Goal: Task Accomplishment & Management: Complete application form

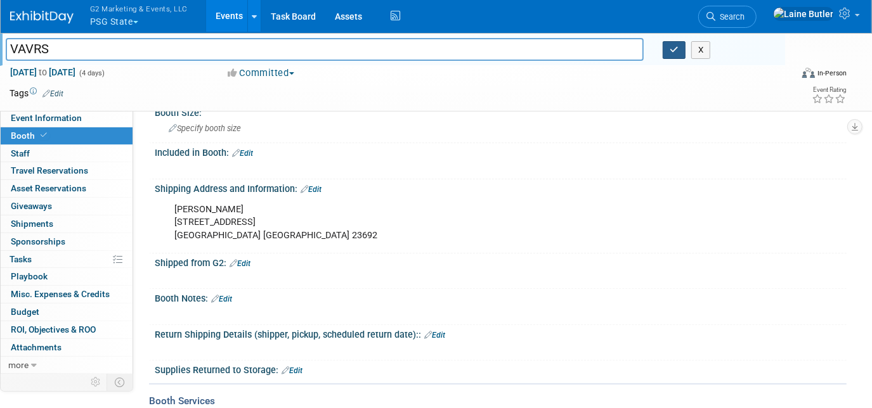
click at [670, 54] on button "button" at bounding box center [674, 50] width 23 height 18
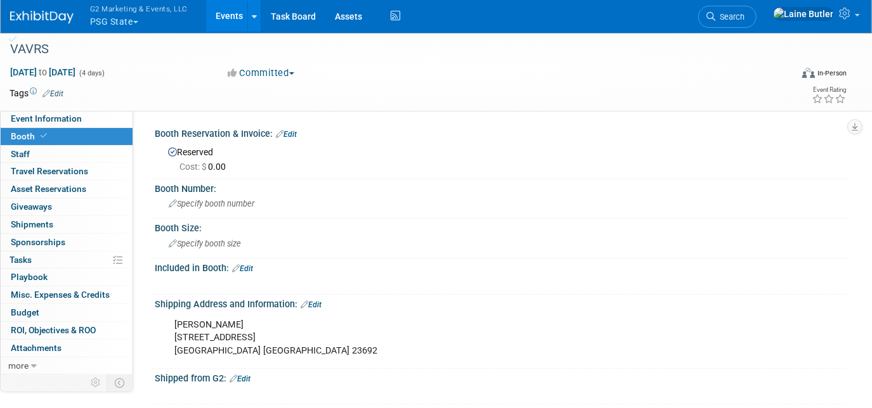
click at [74, 120] on span "Event Information" at bounding box center [46, 119] width 71 height 10
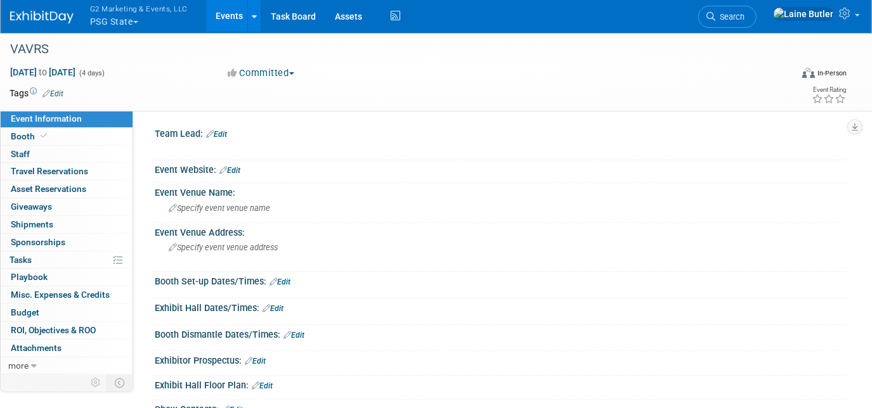
click at [226, 208] on span "Specify event venue name" at bounding box center [219, 209] width 101 height 10
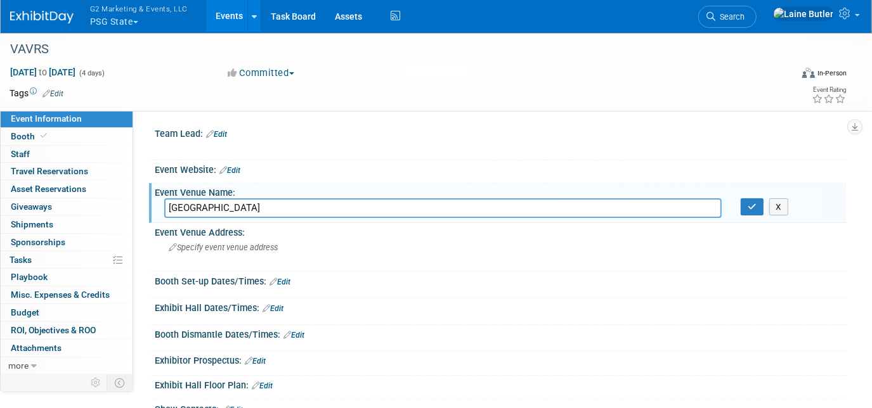
type input "[GEOGRAPHIC_DATA]"
click at [749, 208] on icon "button" at bounding box center [752, 207] width 9 height 8
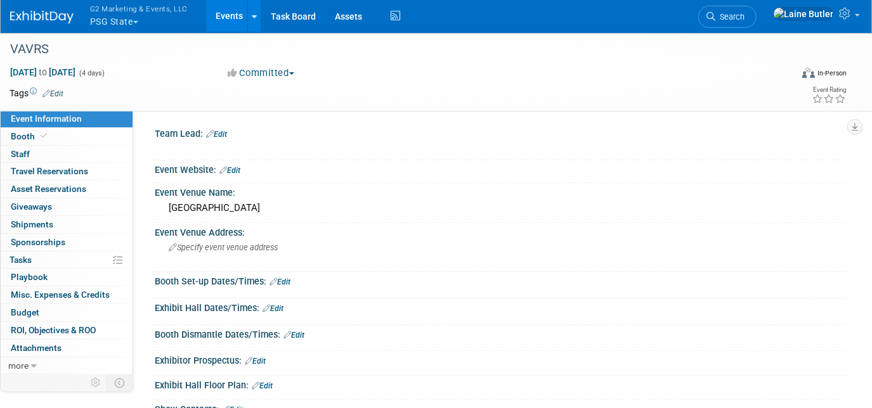
click at [56, 138] on link "Booth" at bounding box center [67, 136] width 132 height 17
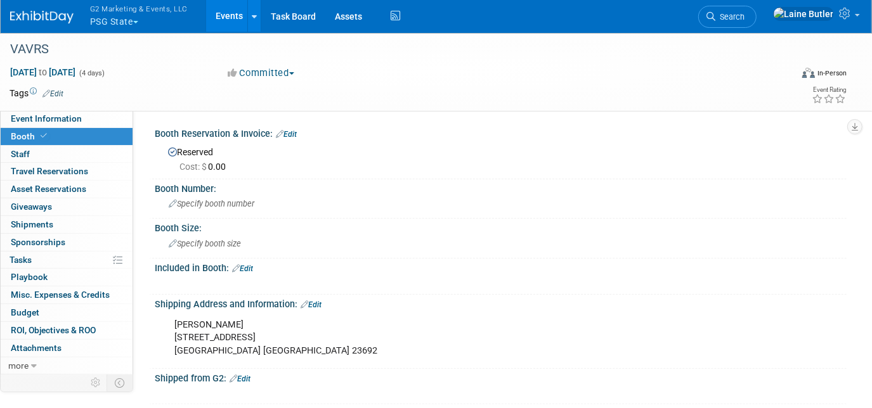
click at [221, 244] on span "Specify booth size" at bounding box center [205, 244] width 72 height 10
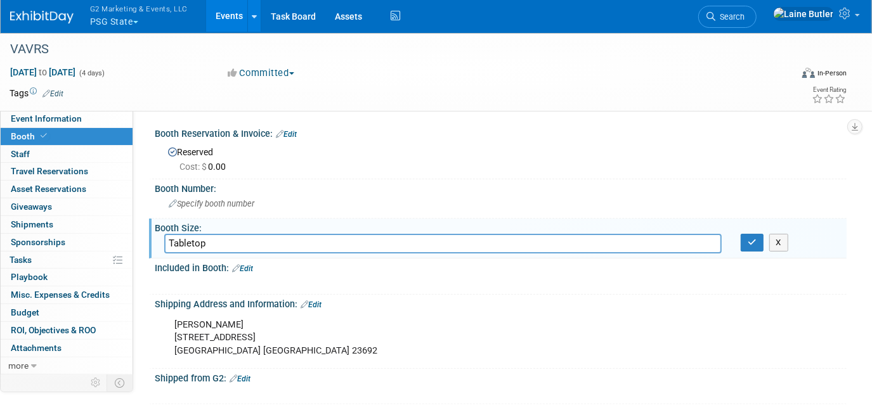
type input "Tabletop"
click at [755, 248] on button "button" at bounding box center [752, 243] width 23 height 18
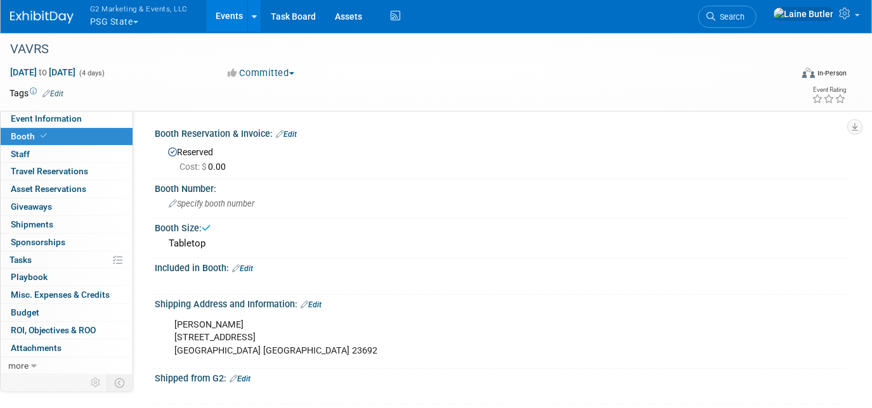
click at [249, 270] on link "Edit" at bounding box center [242, 268] width 21 height 9
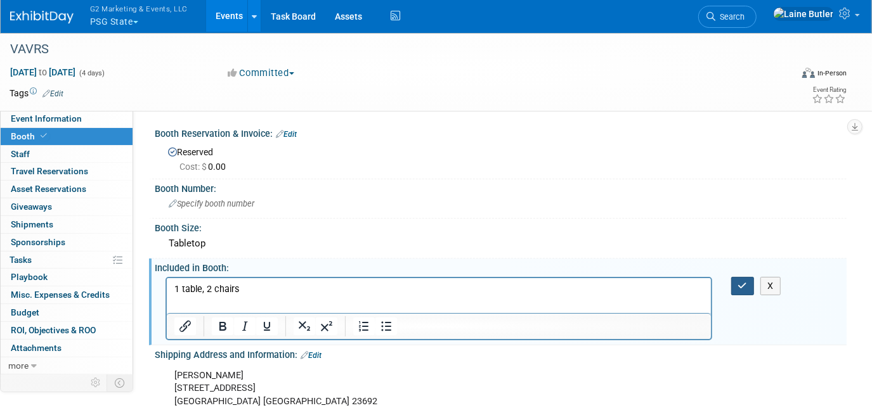
click at [745, 282] on icon "button" at bounding box center [743, 286] width 10 height 9
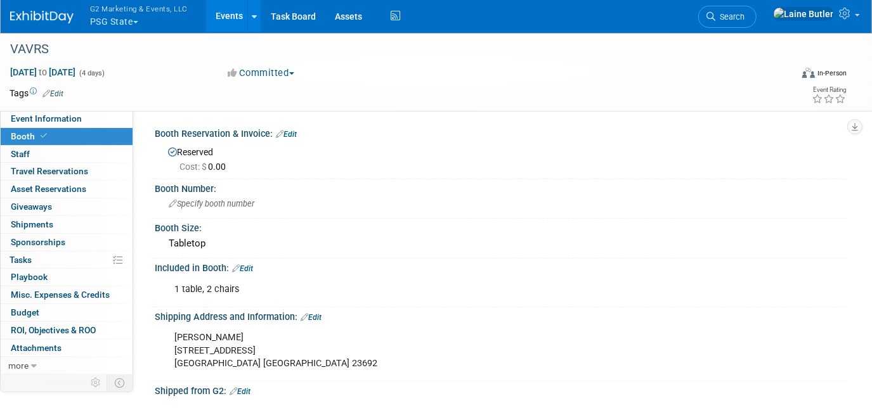
click at [48, 27] on div "G2 Marketing & Events, LLC PSG State Explore: My Workspaces 13 Go to Workspace:…" at bounding box center [428, 16] width 836 height 33
click at [29, 11] on img at bounding box center [41, 17] width 63 height 13
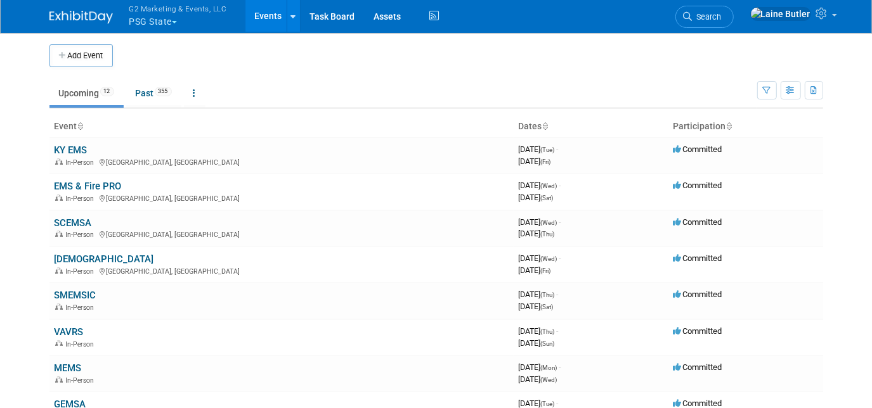
click at [64, 288] on td "SMEMSIC In-Person" at bounding box center [281, 301] width 464 height 36
click at [68, 294] on link "SMEMSIC" at bounding box center [76, 295] width 42 height 11
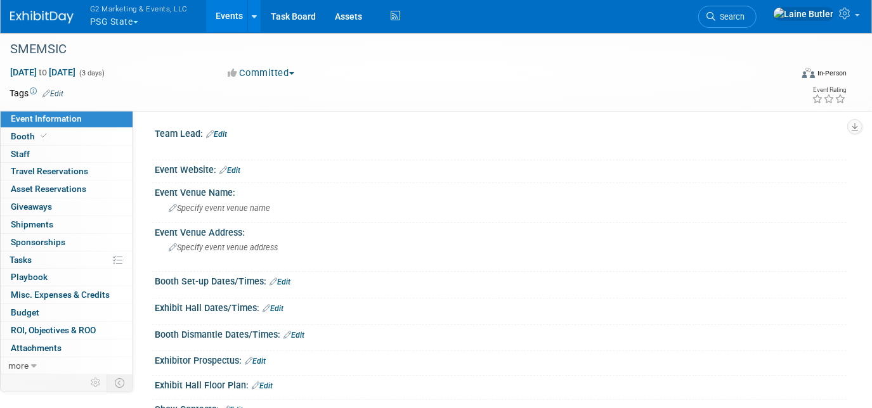
click at [62, 131] on link "Booth" at bounding box center [67, 136] width 132 height 17
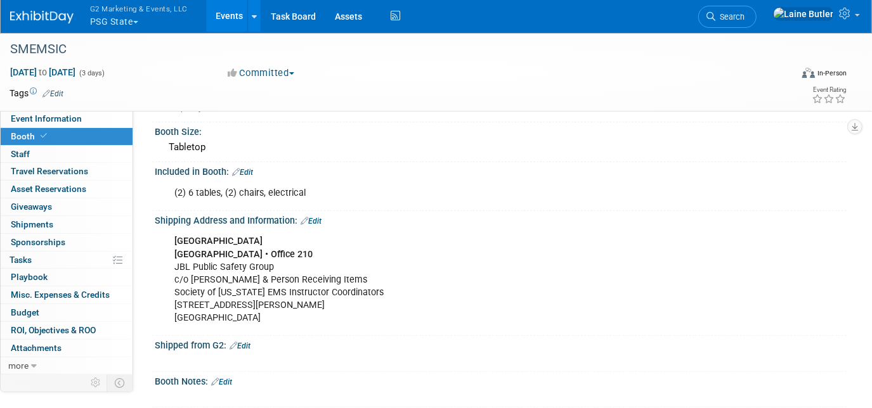
scroll to position [96, 0]
drag, startPoint x: 287, startPoint y: 321, endPoint x: 174, endPoint y: 236, distance: 140.8
click at [174, 236] on div "[GEOGRAPHIC_DATA] • Office 210 JBL Public Safety Group c/o [PERSON_NAME] & Pers…" at bounding box center [439, 280] width 547 height 102
copy div "[GEOGRAPHIC_DATA] • Office 210 JBL Public Safety Group c/o [PERSON_NAME] & Pers…"
click at [53, 114] on span "Event Information" at bounding box center [46, 119] width 71 height 10
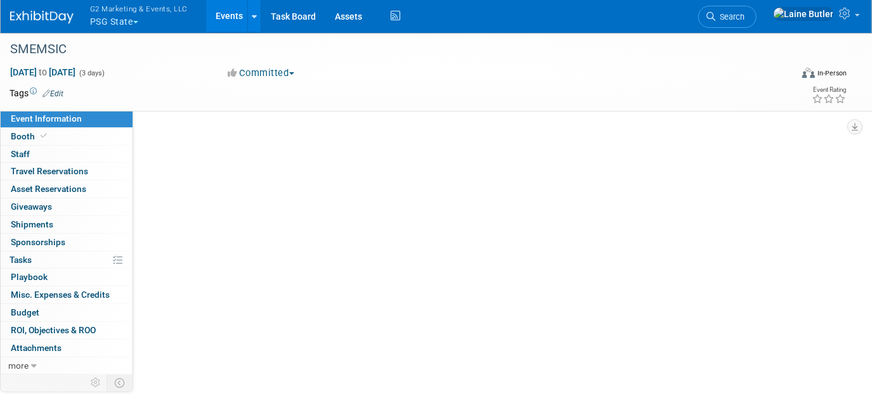
scroll to position [0, 0]
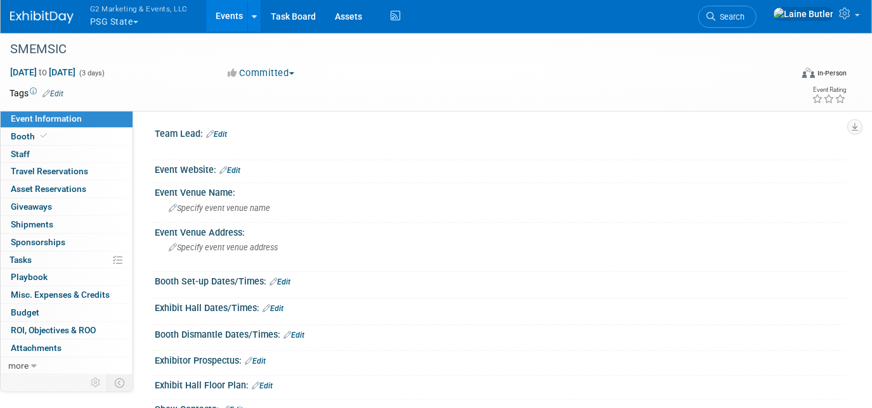
click at [235, 167] on link "Edit" at bounding box center [229, 170] width 21 height 9
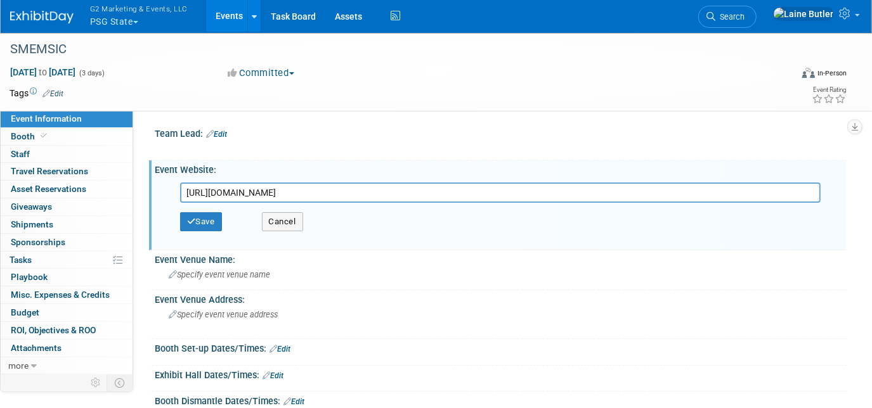
type input "https://www.smemsic.net/"
click at [196, 226] on button "Save" at bounding box center [201, 221] width 42 height 19
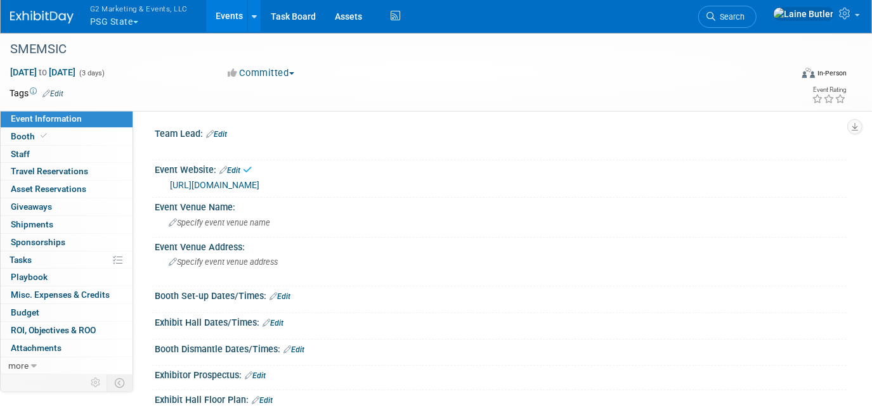
click at [227, 132] on link "Edit" at bounding box center [216, 134] width 21 height 9
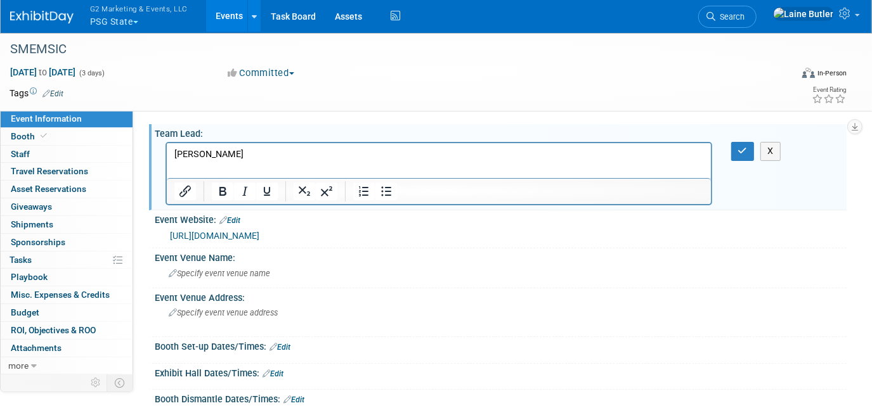
click at [748, 150] on button "button" at bounding box center [742, 151] width 23 height 18
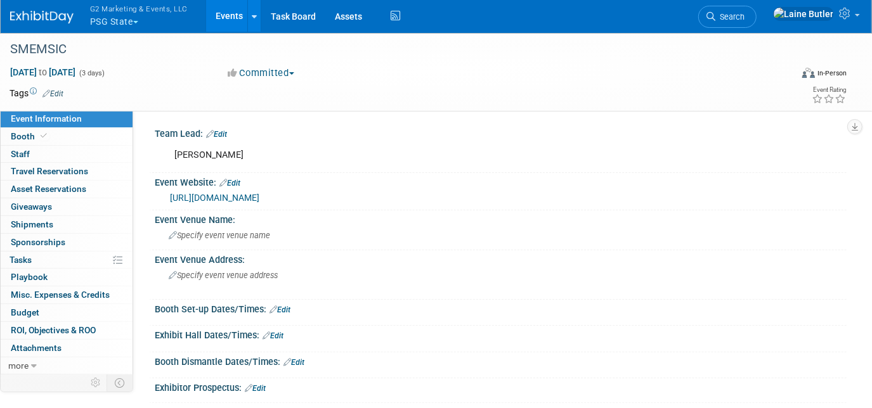
click at [211, 244] on div "Specify event venue name" at bounding box center [501, 236] width 692 height 21
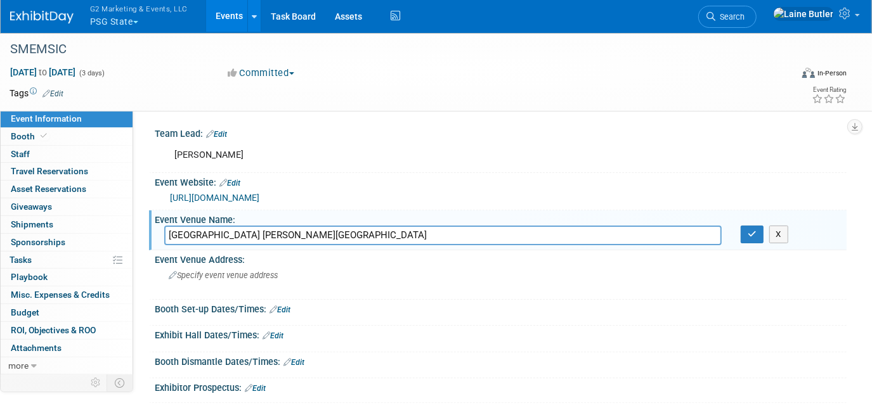
type input "Grand Valley State University L.V. Eberhard Center"
click at [745, 231] on button "button" at bounding box center [752, 235] width 23 height 18
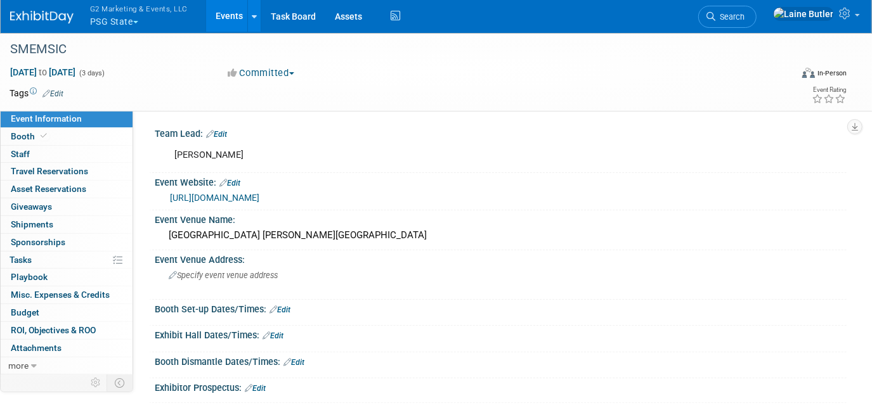
click at [257, 266] on div "Specify event venue address" at bounding box center [299, 280] width 270 height 29
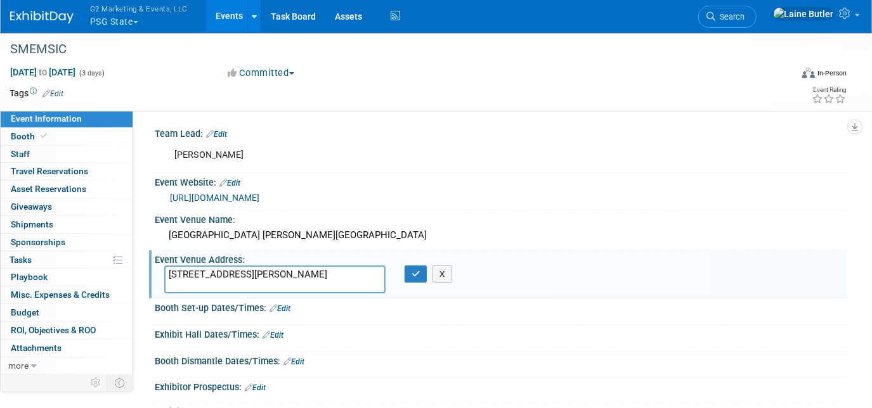
type textarea "301 Fulton St W Grand Rapids, MI 49504"
click at [417, 270] on icon "button" at bounding box center [416, 274] width 9 height 8
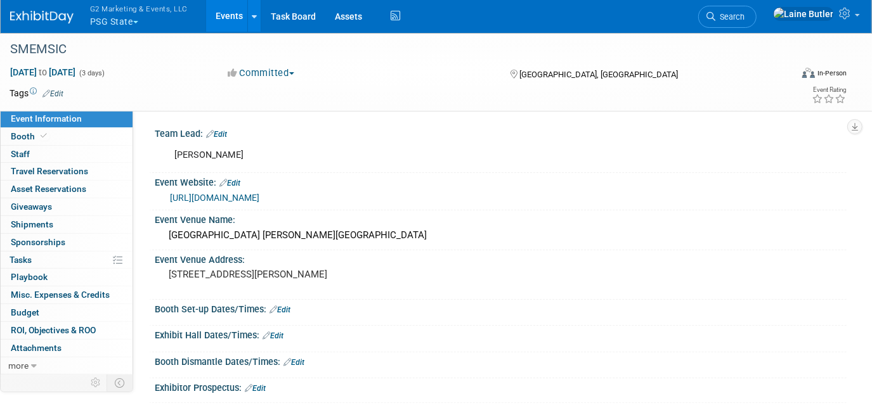
click at [286, 315] on div "Save Changes Cancel" at bounding box center [501, 319] width 692 height 8
click at [285, 311] on link "Edit" at bounding box center [280, 310] width 21 height 9
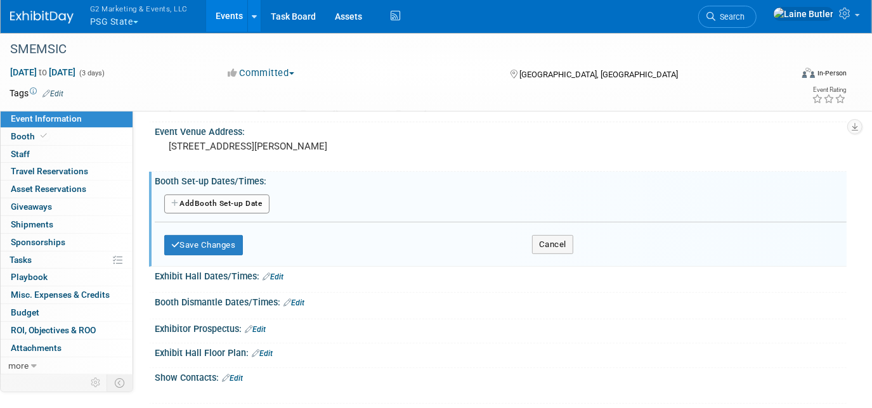
scroll to position [131, 0]
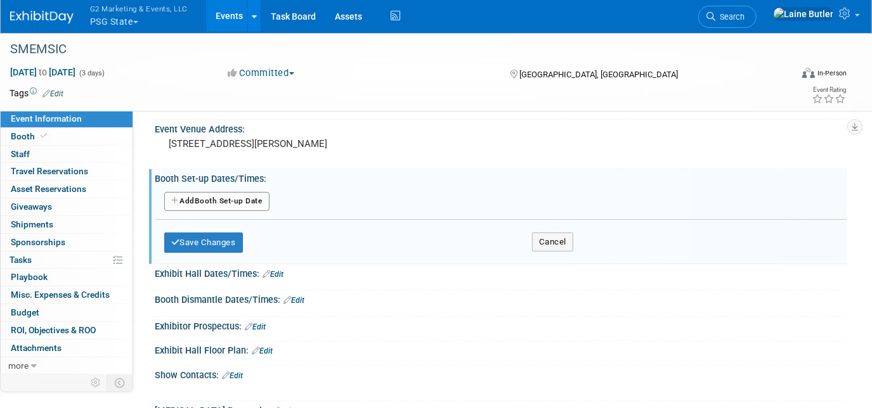
click at [235, 198] on button "Add Another Booth Set-up Date" at bounding box center [216, 201] width 105 height 19
select select "9"
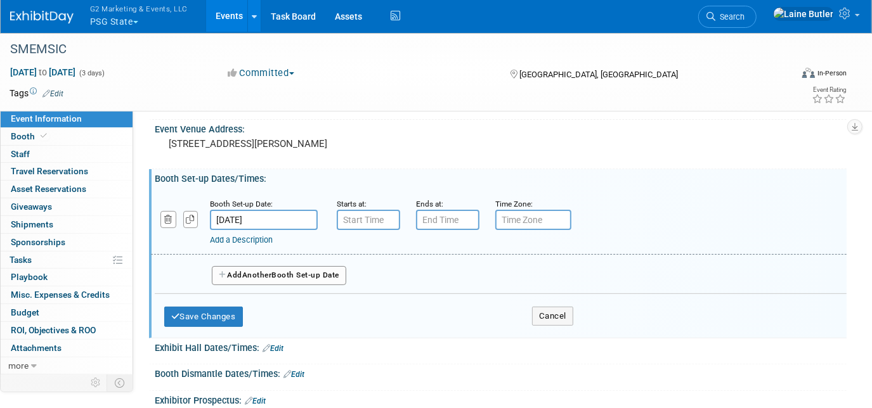
type input "7:00 AM"
click at [369, 217] on input "7:00 AM" at bounding box center [368, 220] width 63 height 20
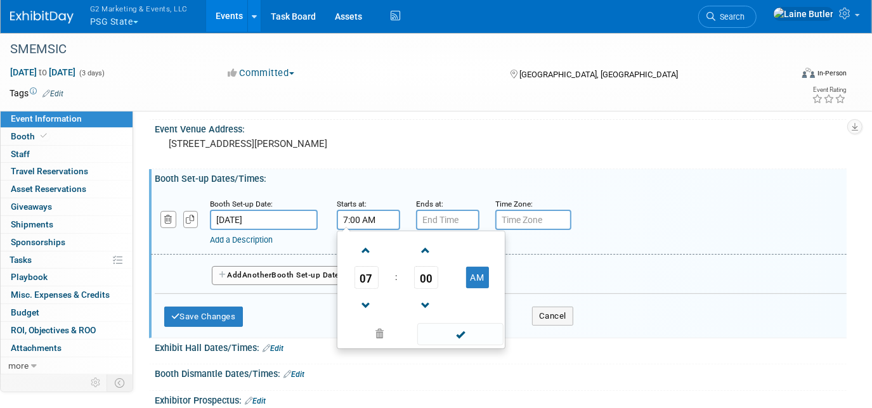
click at [282, 225] on input "[DATE]" at bounding box center [264, 220] width 108 height 20
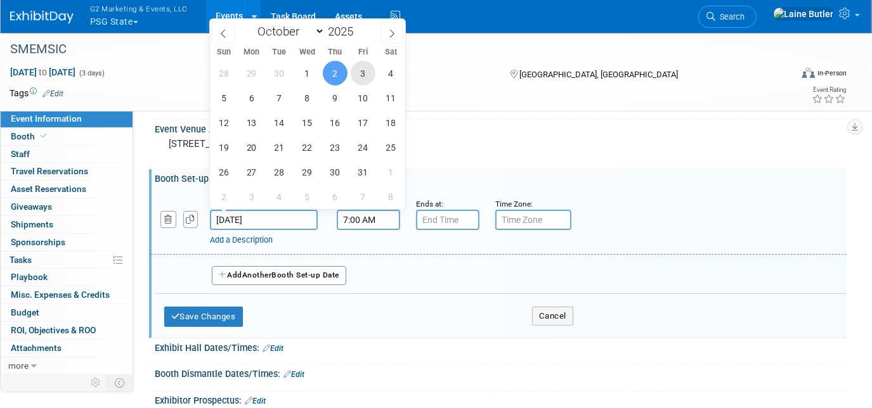
click at [363, 74] on span "3" at bounding box center [363, 73] width 25 height 25
type input "Oct 3, 2025"
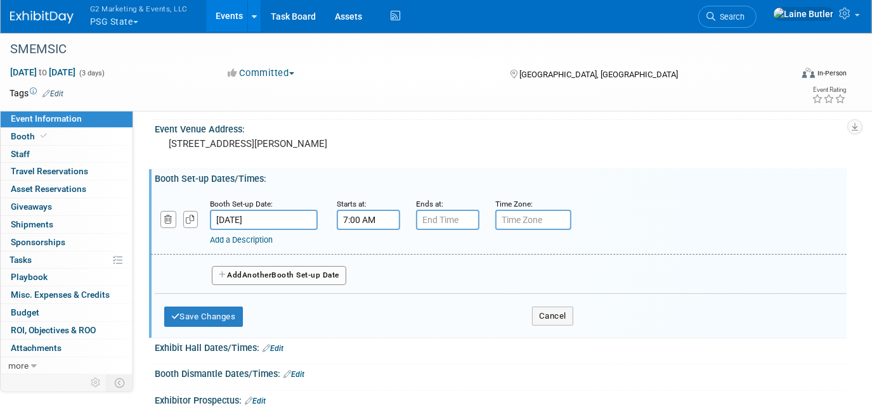
click at [355, 218] on input "7:00 AM" at bounding box center [368, 220] width 63 height 20
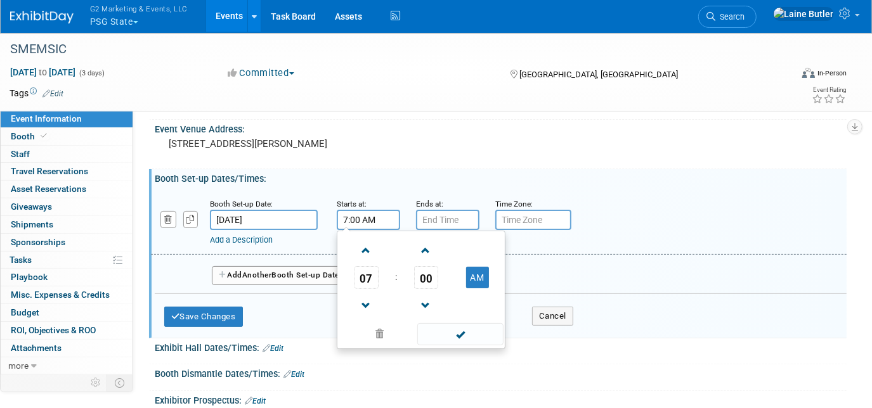
click at [360, 272] on span "07" at bounding box center [367, 277] width 24 height 23
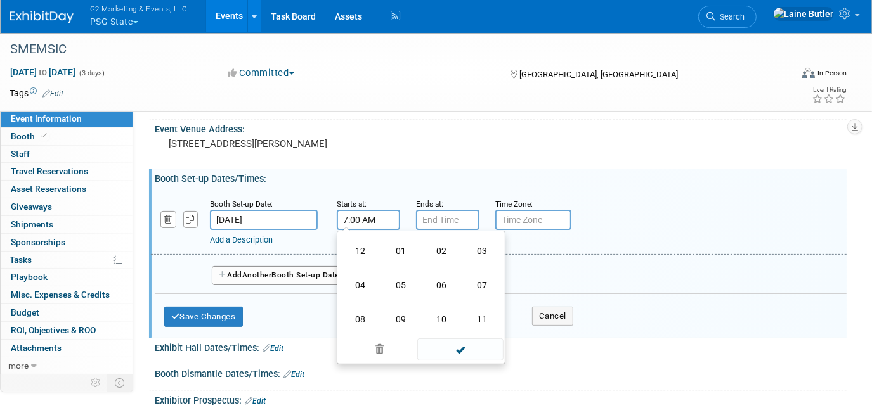
click at [369, 317] on td "08" at bounding box center [360, 320] width 41 height 34
type input "8:00 AM"
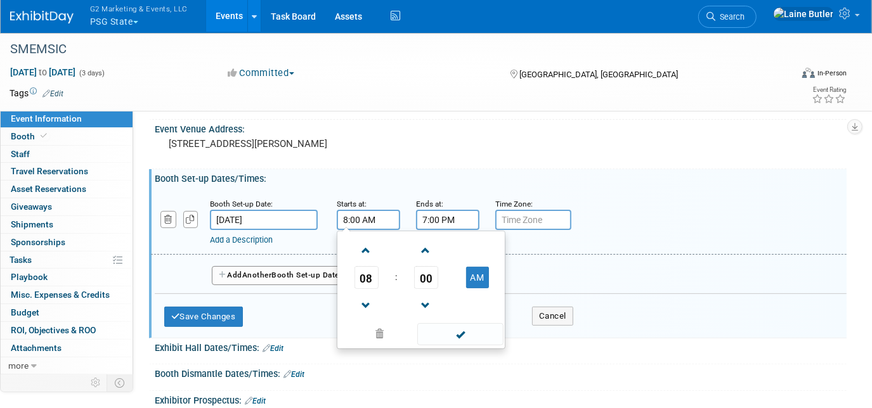
click at [457, 221] on input "7:00 PM" at bounding box center [447, 220] width 63 height 20
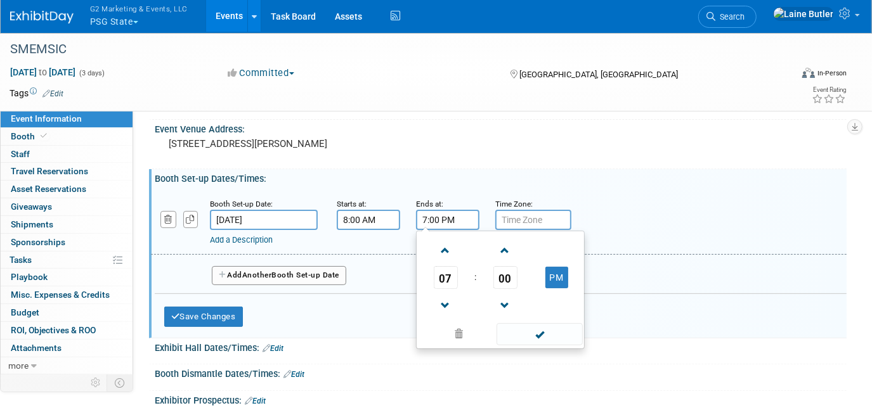
click at [445, 281] on span "07" at bounding box center [446, 277] width 24 height 23
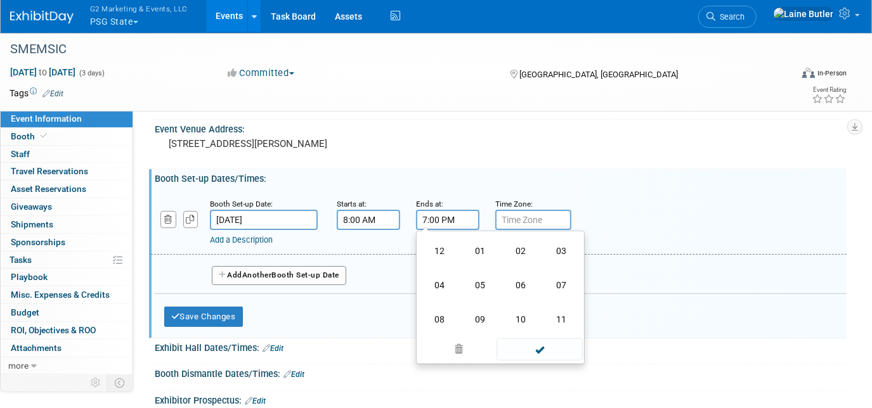
click at [528, 327] on td "10" at bounding box center [520, 320] width 41 height 34
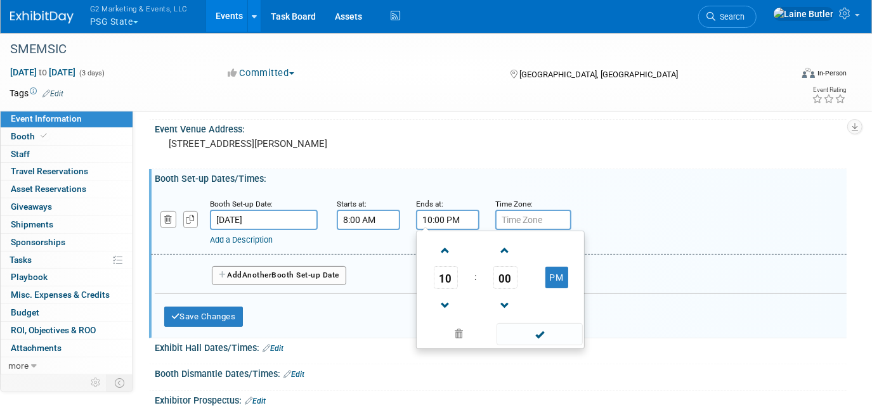
click at [506, 278] on span "00" at bounding box center [505, 277] width 24 height 23
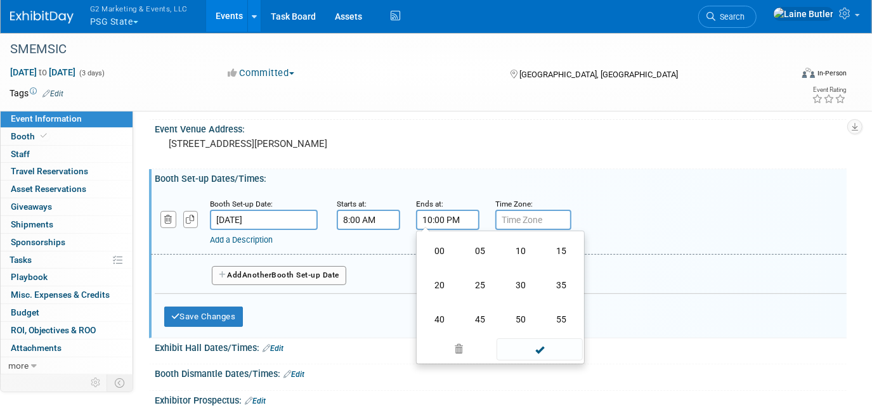
click at [552, 255] on td "15" at bounding box center [561, 251] width 41 height 34
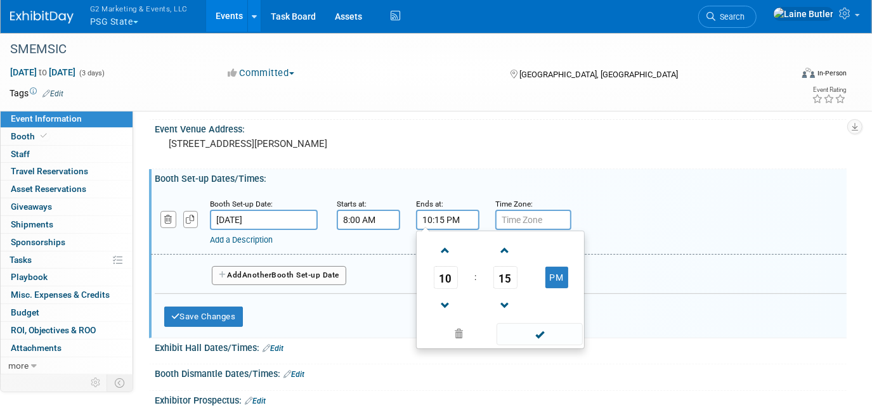
click at [559, 269] on button "PM" at bounding box center [556, 278] width 23 height 22
type input "10:15 AM"
click at [535, 330] on span at bounding box center [540, 334] width 86 height 22
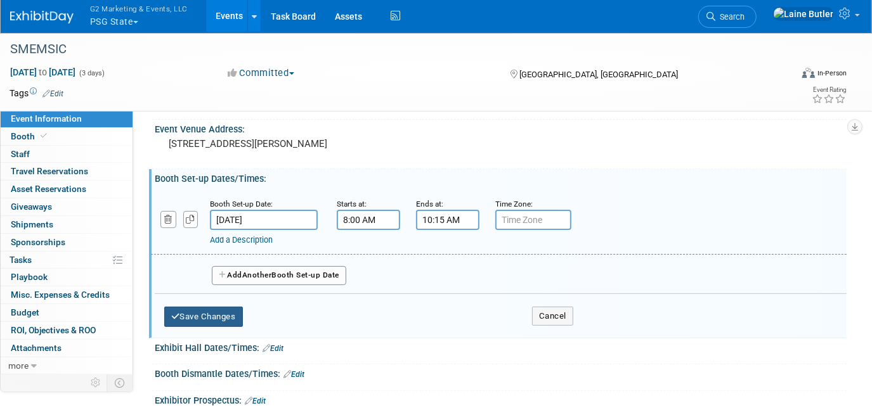
click at [199, 311] on button "Save Changes" at bounding box center [203, 317] width 79 height 20
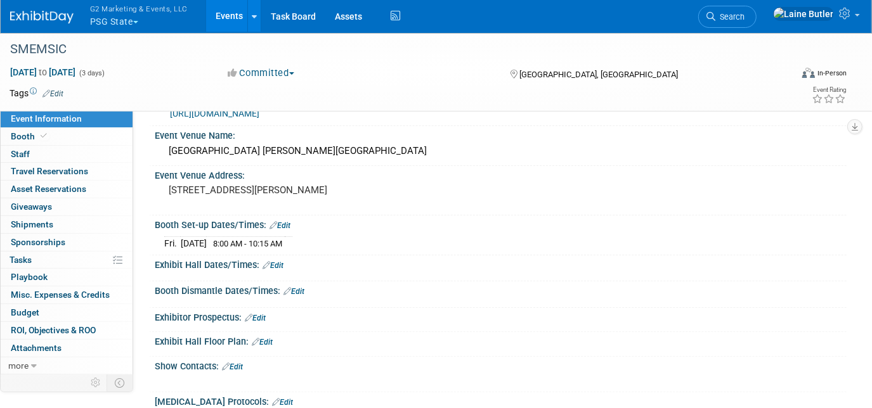
scroll to position [0, 0]
